Goal: Transaction & Acquisition: Purchase product/service

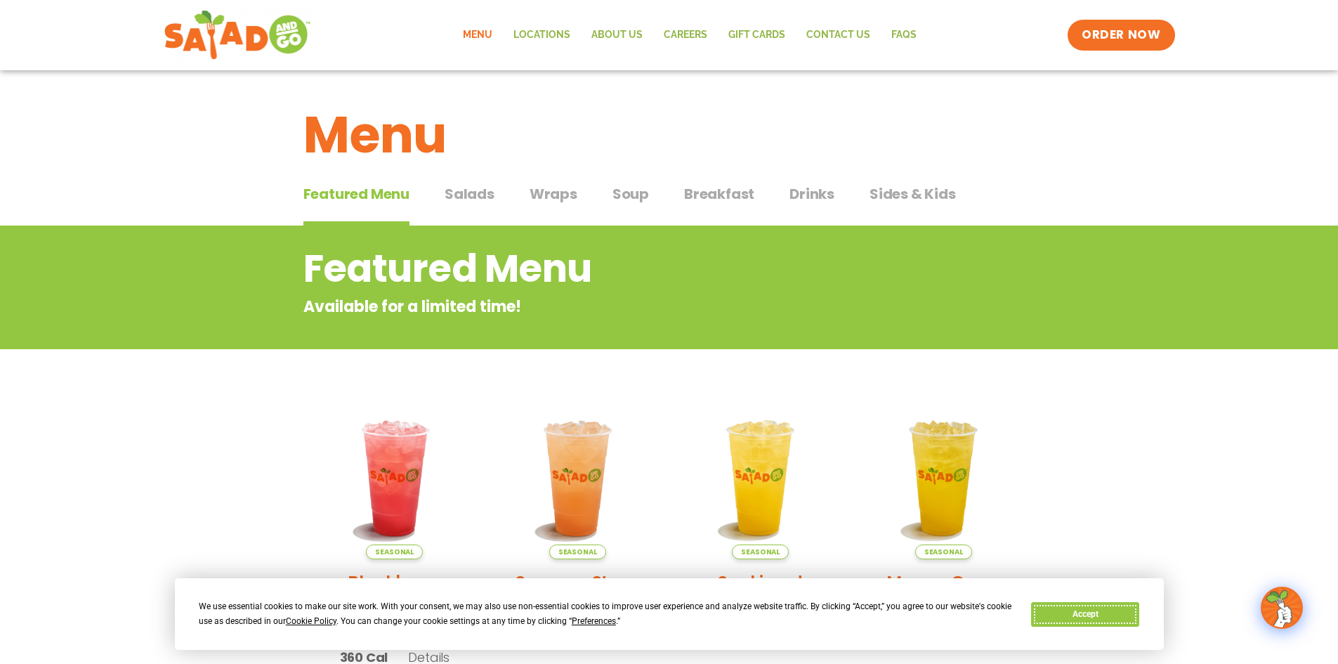
click at [1090, 612] on button "Accept" at bounding box center [1085, 614] width 108 height 25
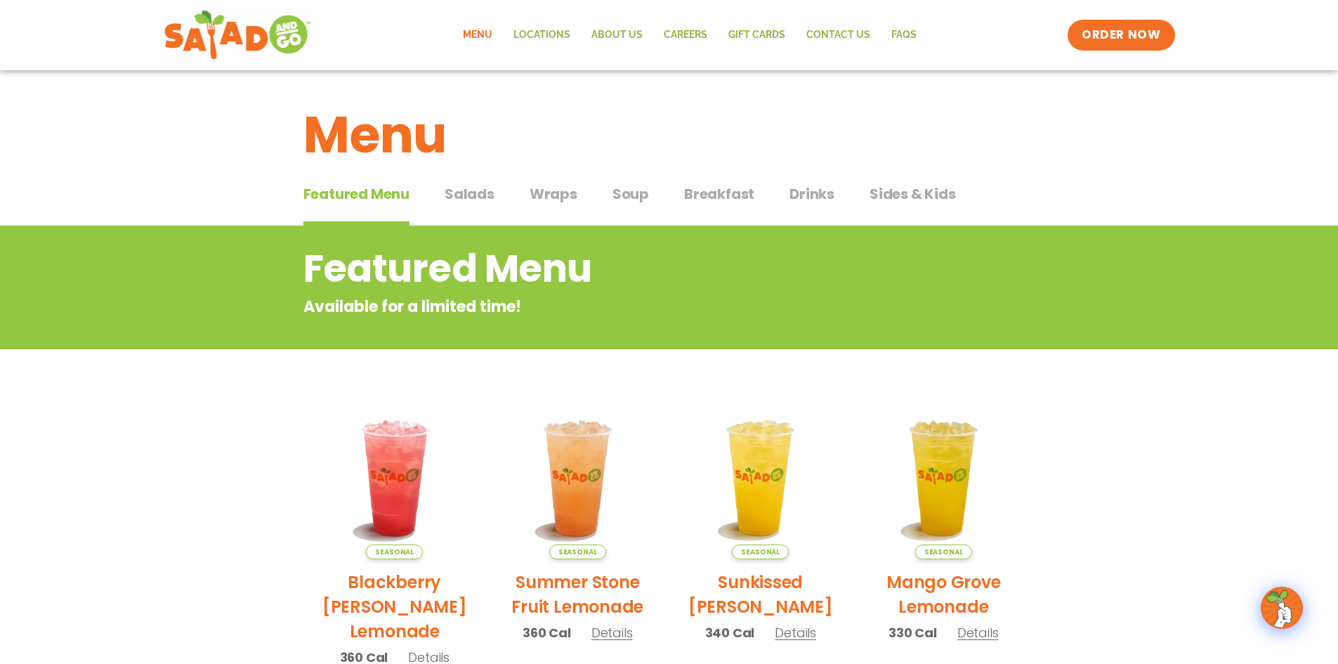
click at [476, 209] on button "Salads Salads" at bounding box center [470, 204] width 50 height 43
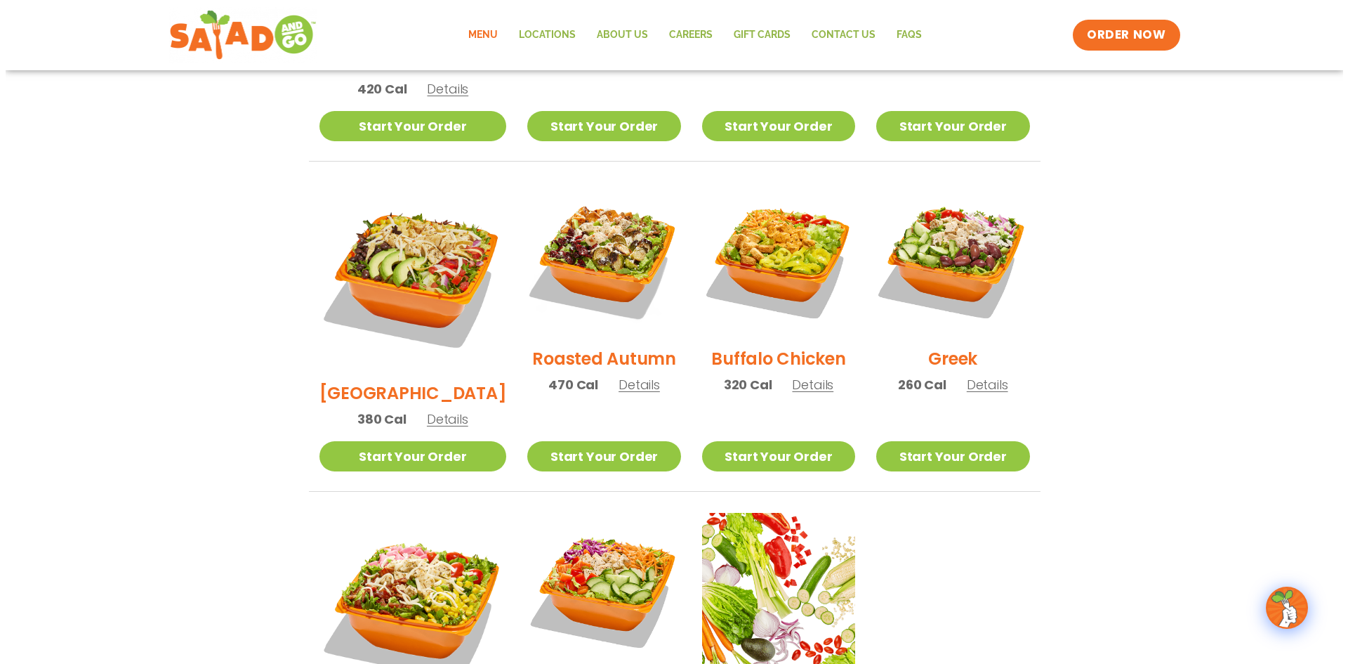
scroll to position [773, 0]
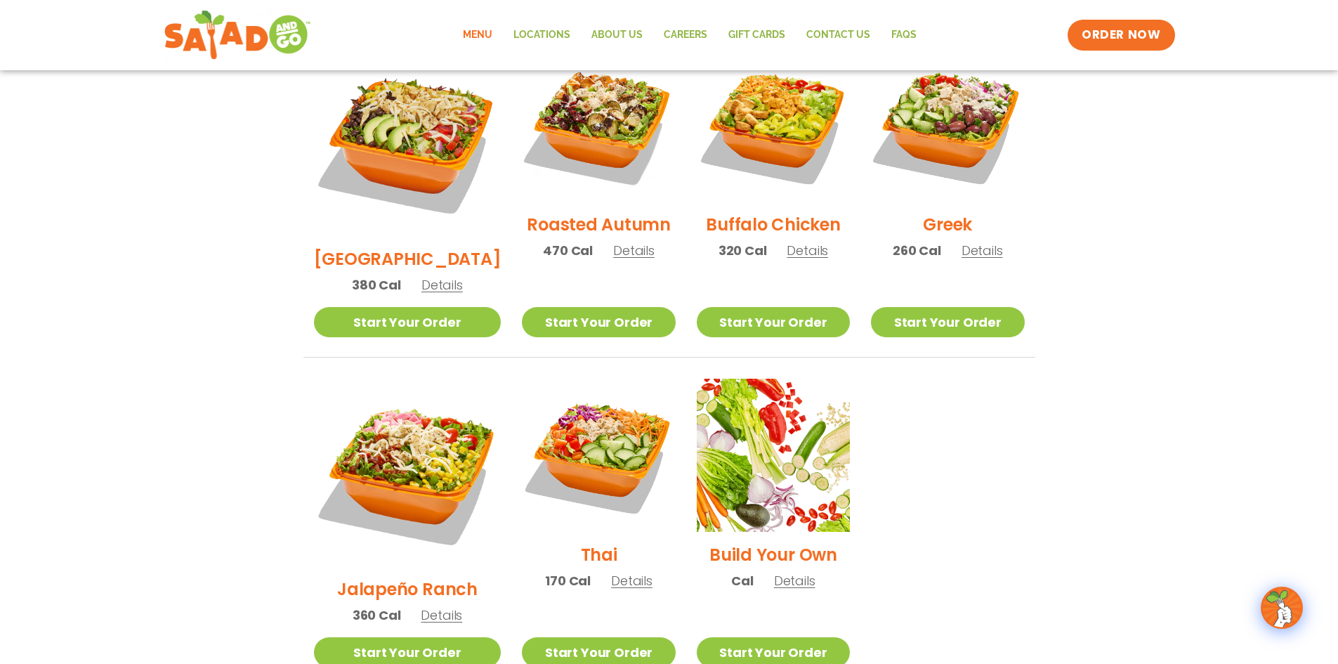
click at [391, 430] on img at bounding box center [408, 473] width 188 height 188
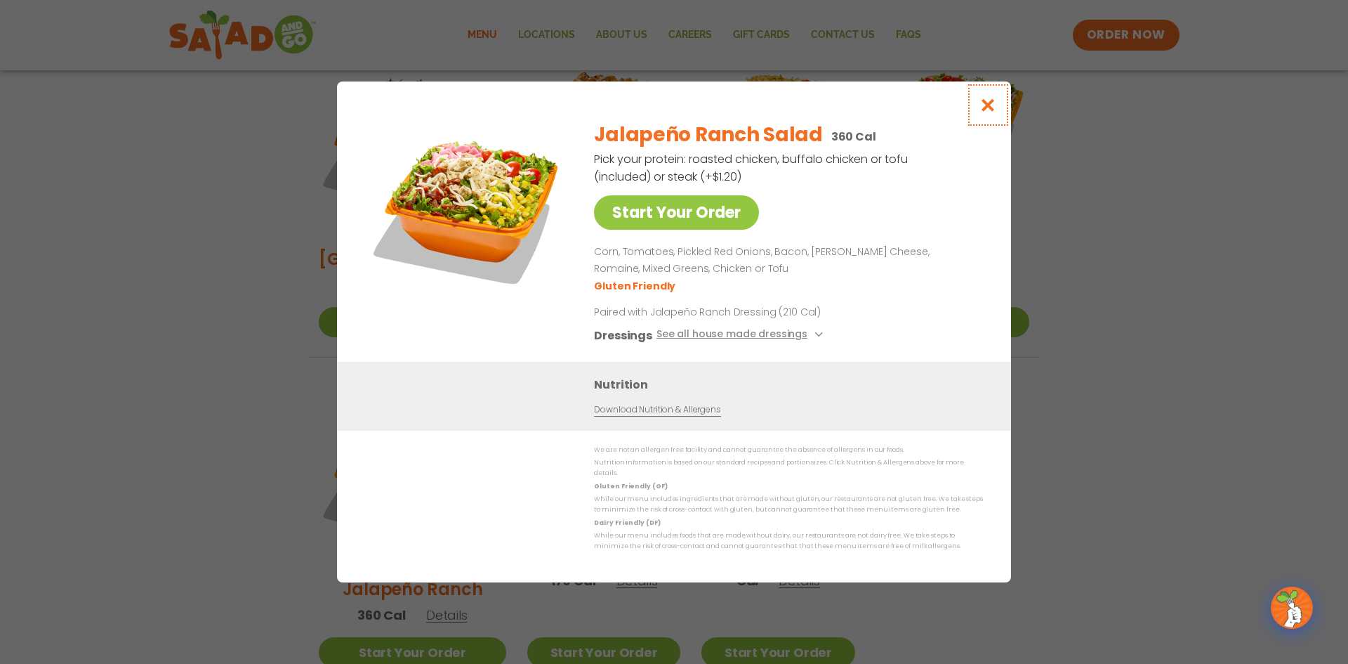
click at [976, 122] on button "Close modal" at bounding box center [989, 104] width 46 height 47
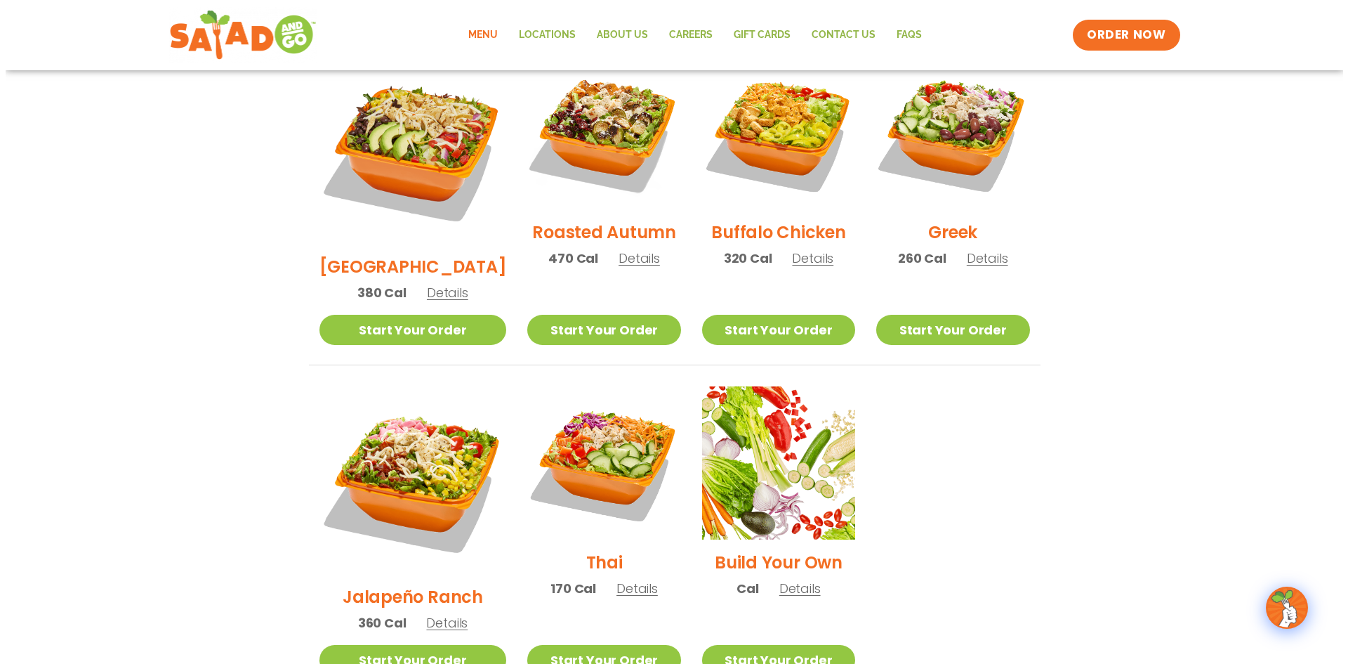
scroll to position [790, 0]
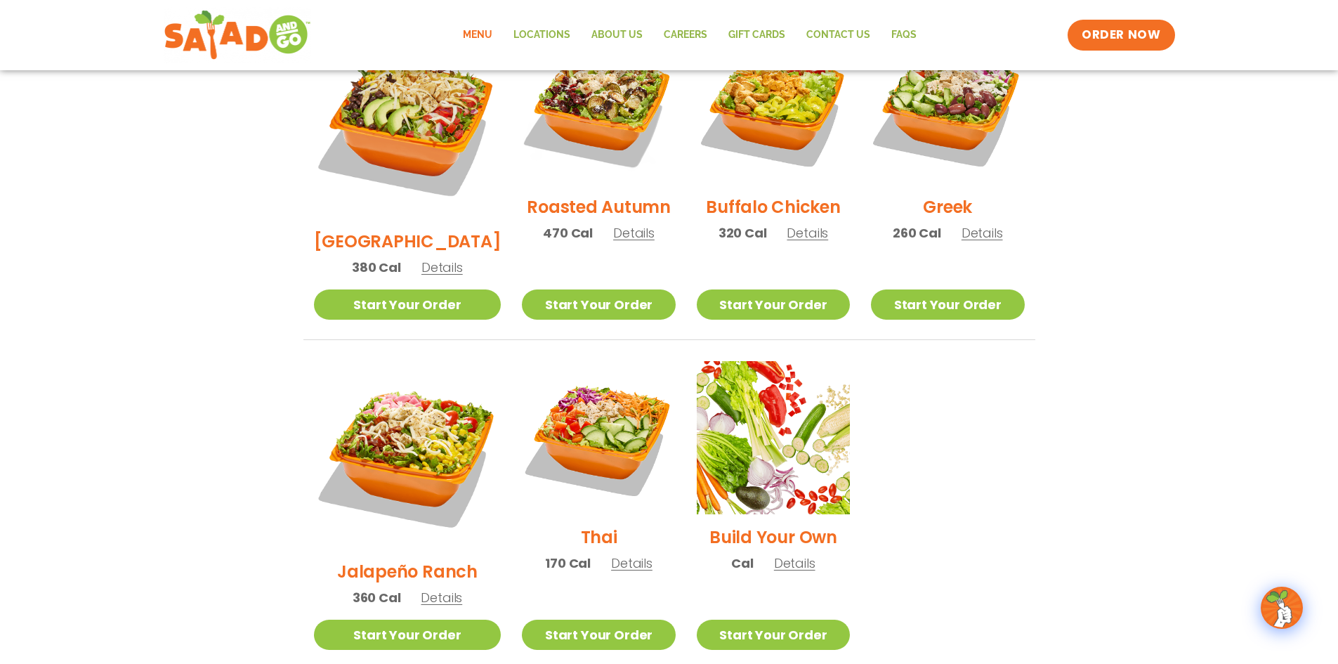
click at [433, 431] on img at bounding box center [408, 455] width 188 height 188
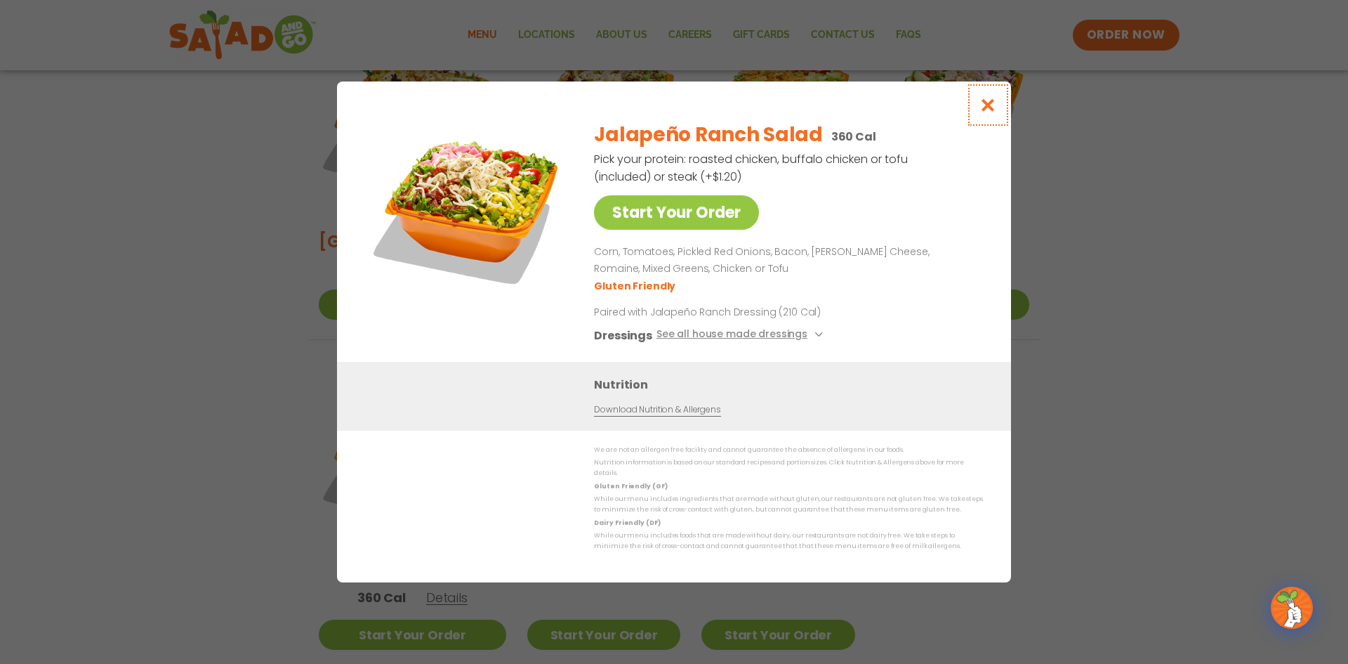
drag, startPoint x: 983, startPoint y: 96, endPoint x: 945, endPoint y: 111, distance: 41.0
click at [983, 96] on button "Close modal" at bounding box center [989, 104] width 46 height 47
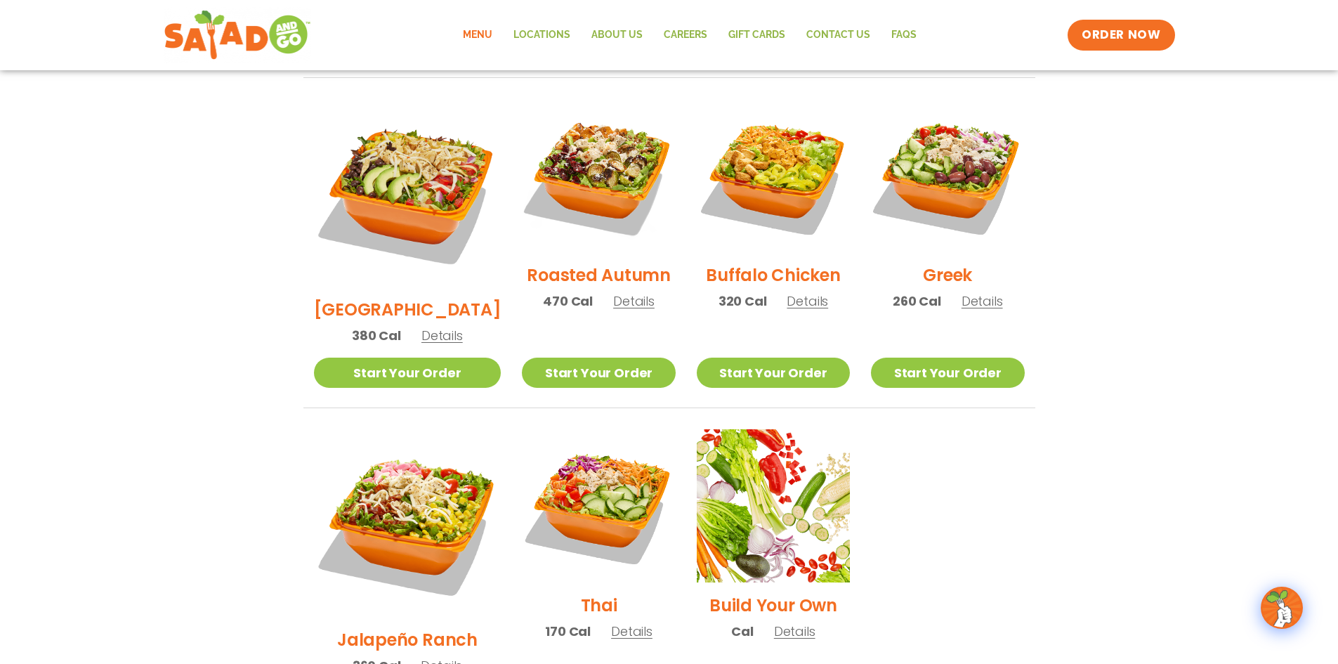
scroll to position [720, 0]
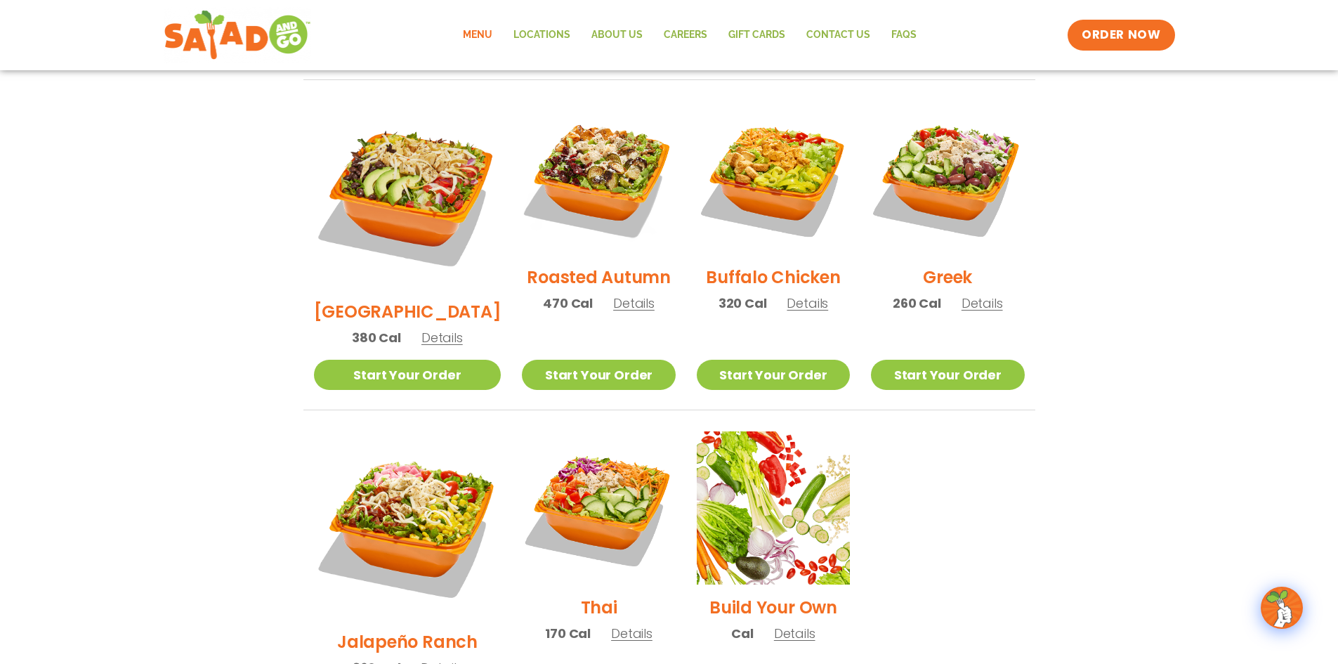
click at [453, 202] on img at bounding box center [408, 195] width 188 height 188
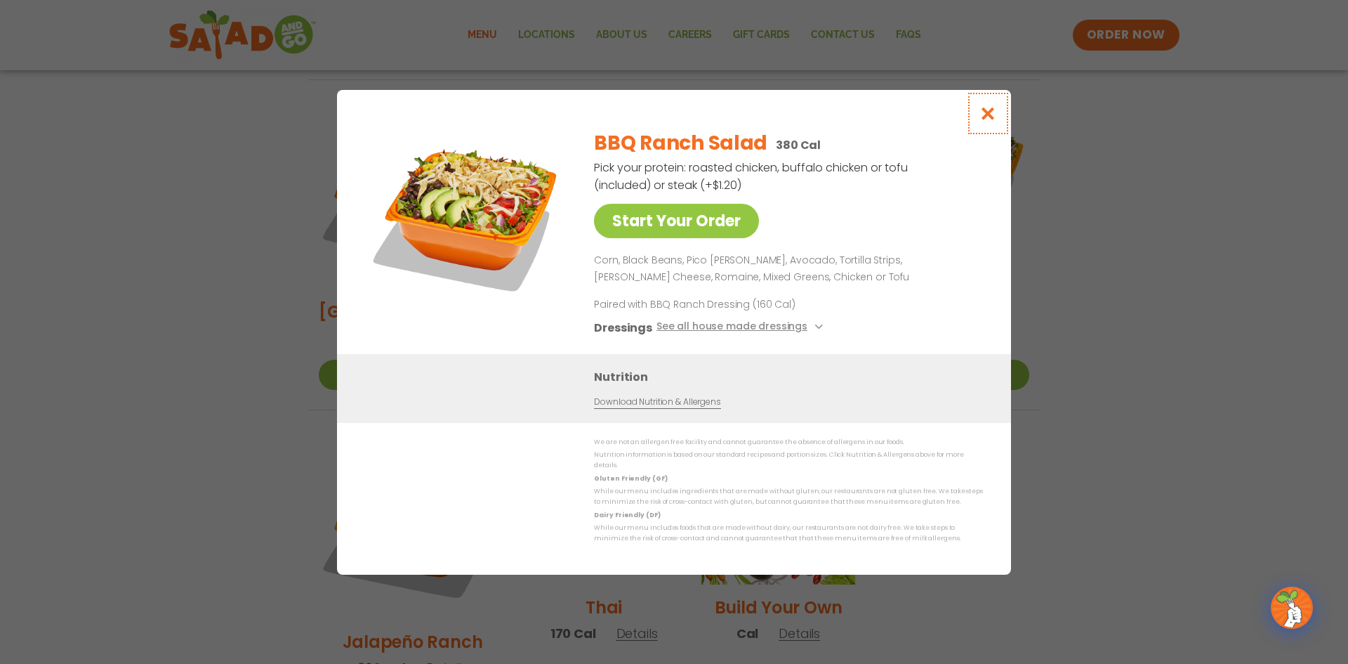
click at [991, 116] on icon "Close modal" at bounding box center [989, 113] width 18 height 15
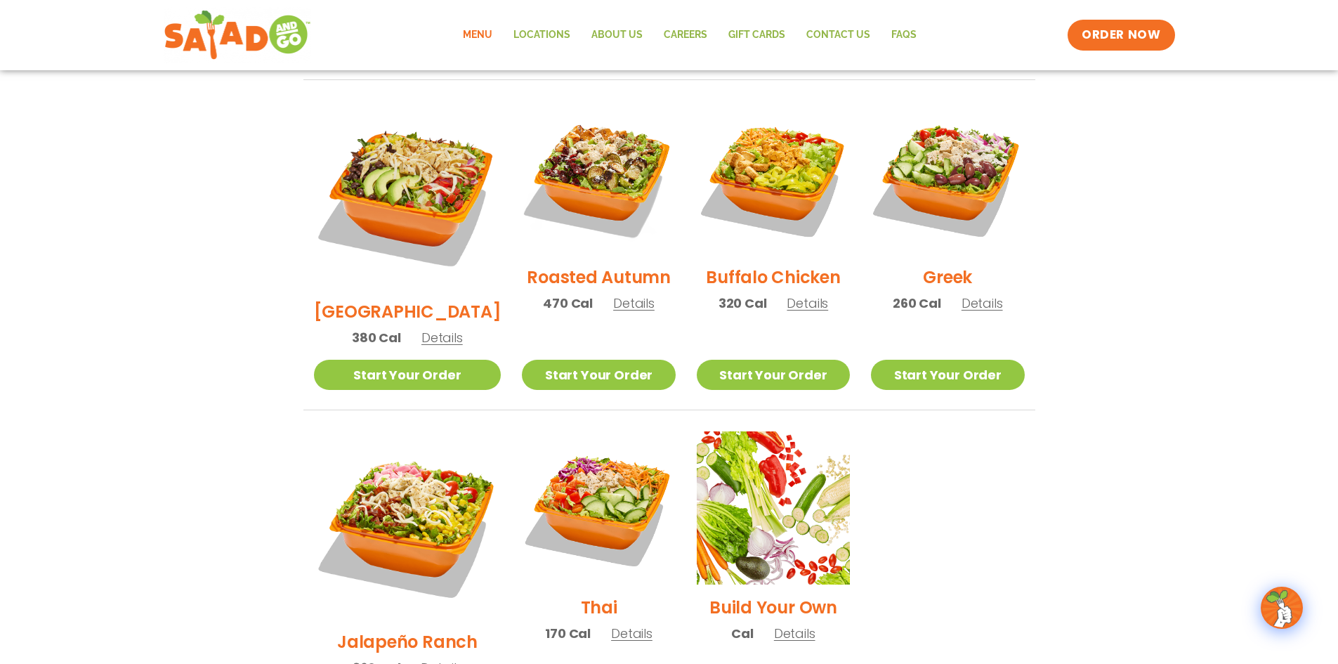
click at [407, 360] on link "Start Your Order" at bounding box center [408, 375] width 188 height 30
